Goal: Check status: Check status

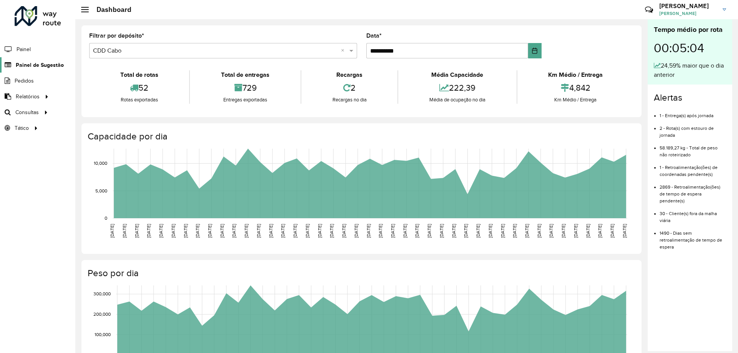
click at [29, 65] on span "Painel de Sugestão" at bounding box center [40, 65] width 48 height 8
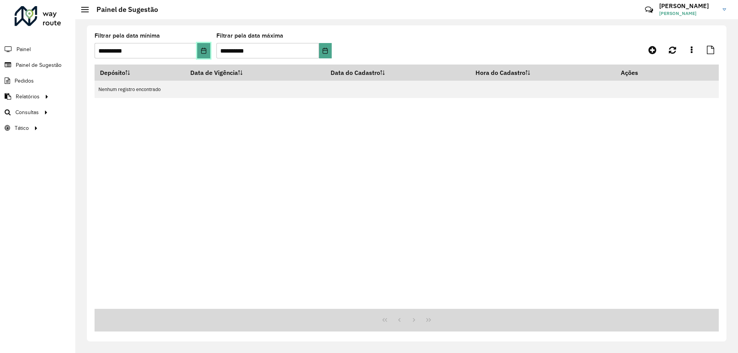
click at [198, 49] on button "Choose Date" at bounding box center [203, 50] width 13 height 15
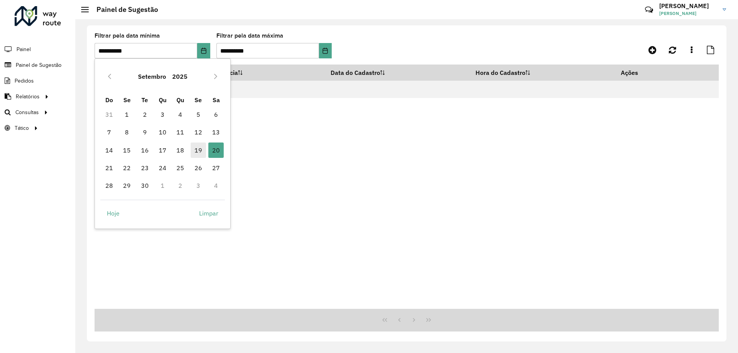
click at [198, 148] on span "19" at bounding box center [198, 150] width 15 height 15
type input "**********"
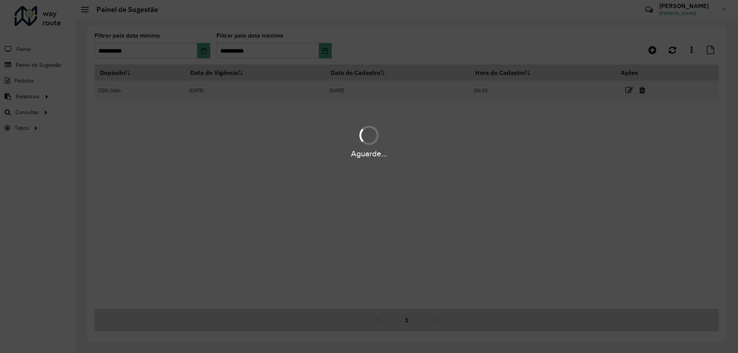
click at [270, 51] on div "Aguarde..." at bounding box center [369, 176] width 738 height 353
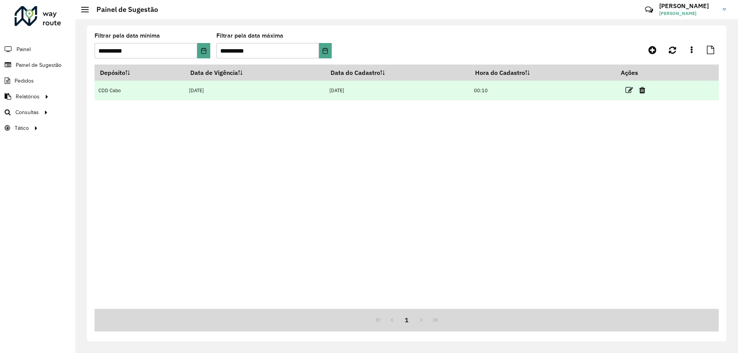
click at [243, 90] on td "[DATE]" at bounding box center [255, 91] width 140 height 20
click at [630, 91] on icon at bounding box center [630, 91] width 8 height 8
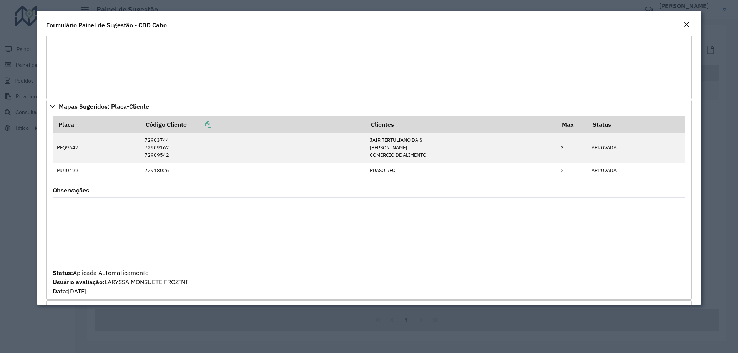
scroll to position [462, 0]
